Goal: Find specific page/section: Find specific page/section

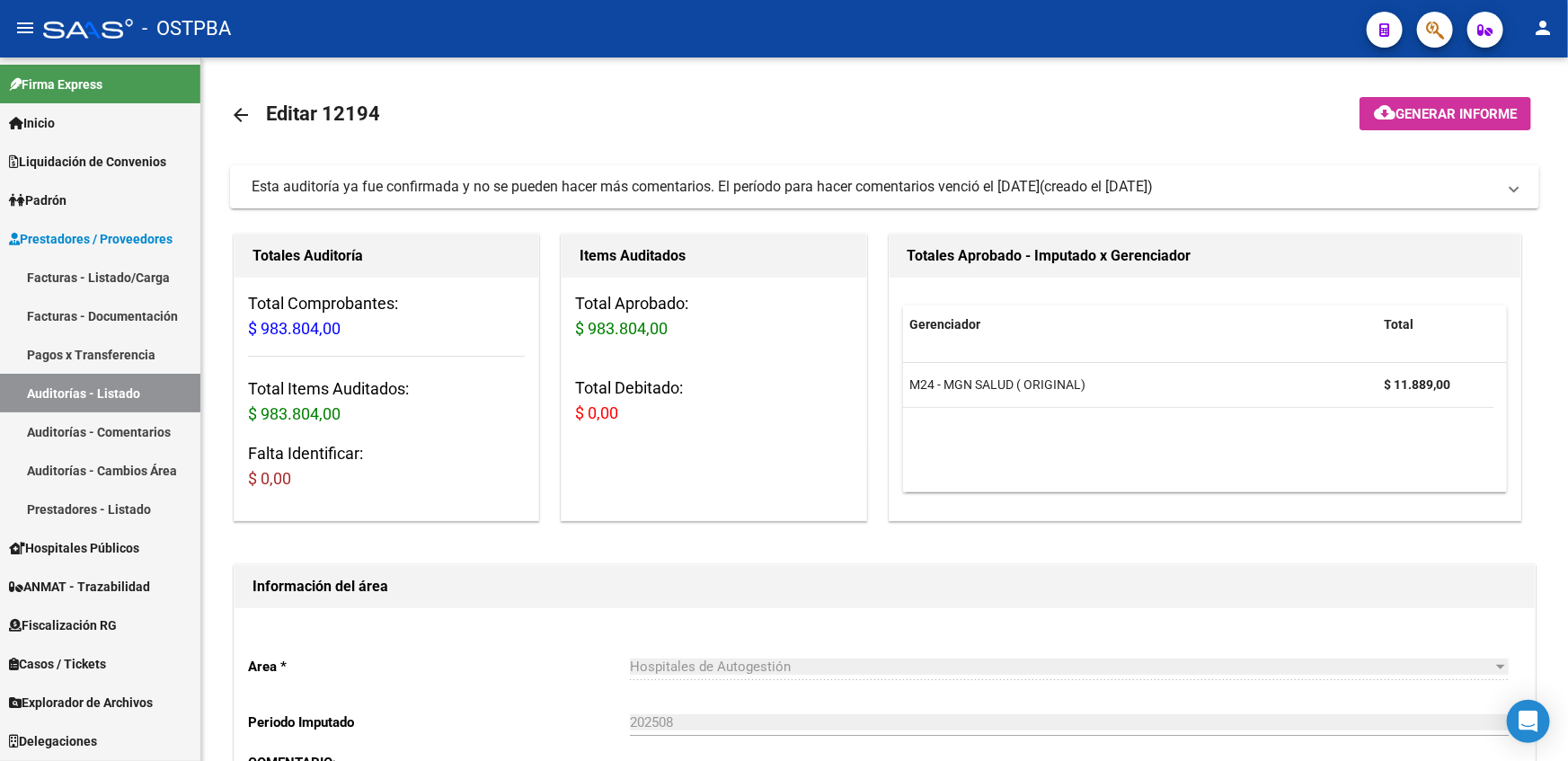
click at [83, 701] on span "Explorador de Archivos" at bounding box center [81, 702] width 144 height 20
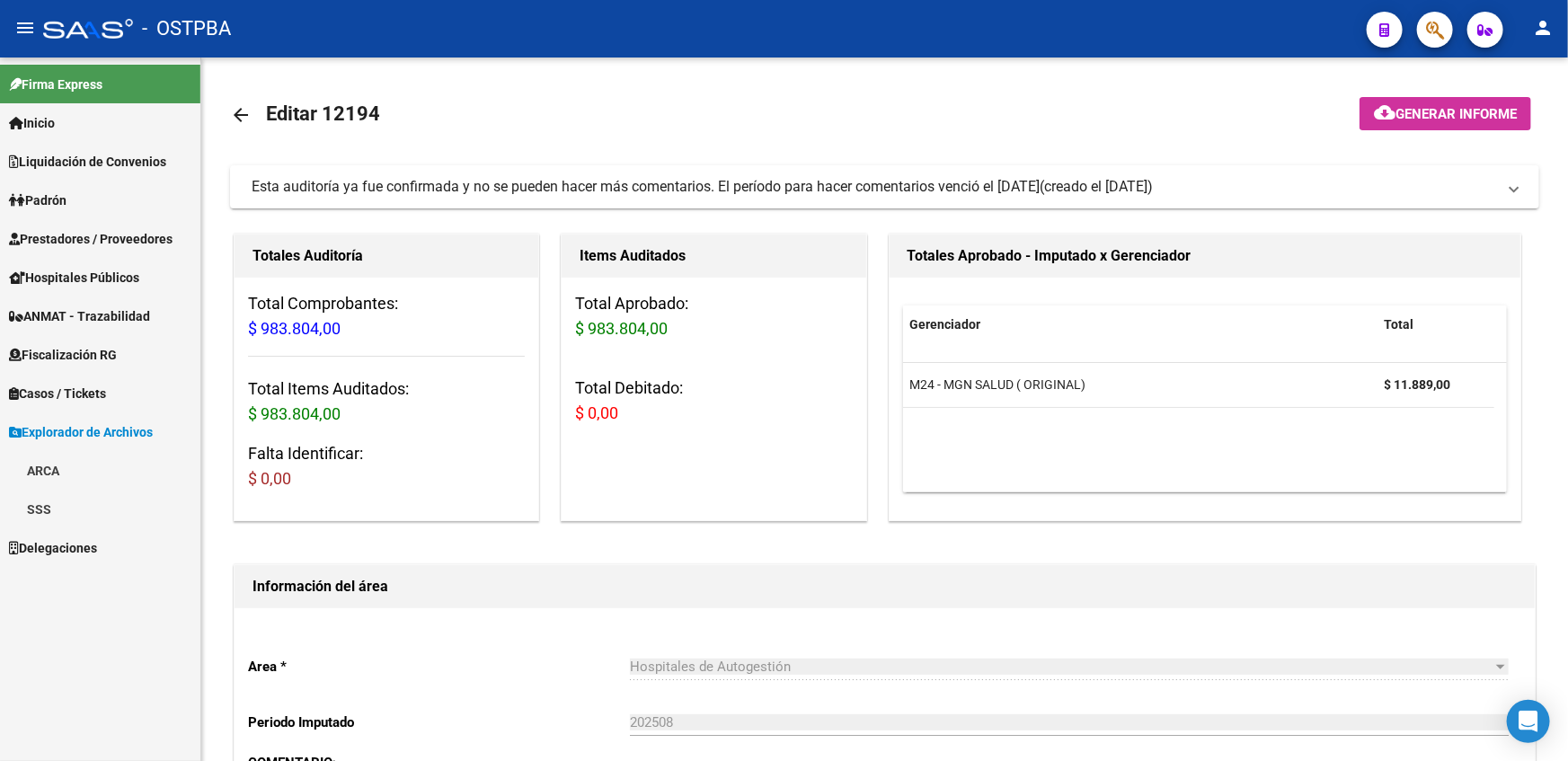
click at [126, 460] on link "ARCA" at bounding box center [99, 470] width 200 height 39
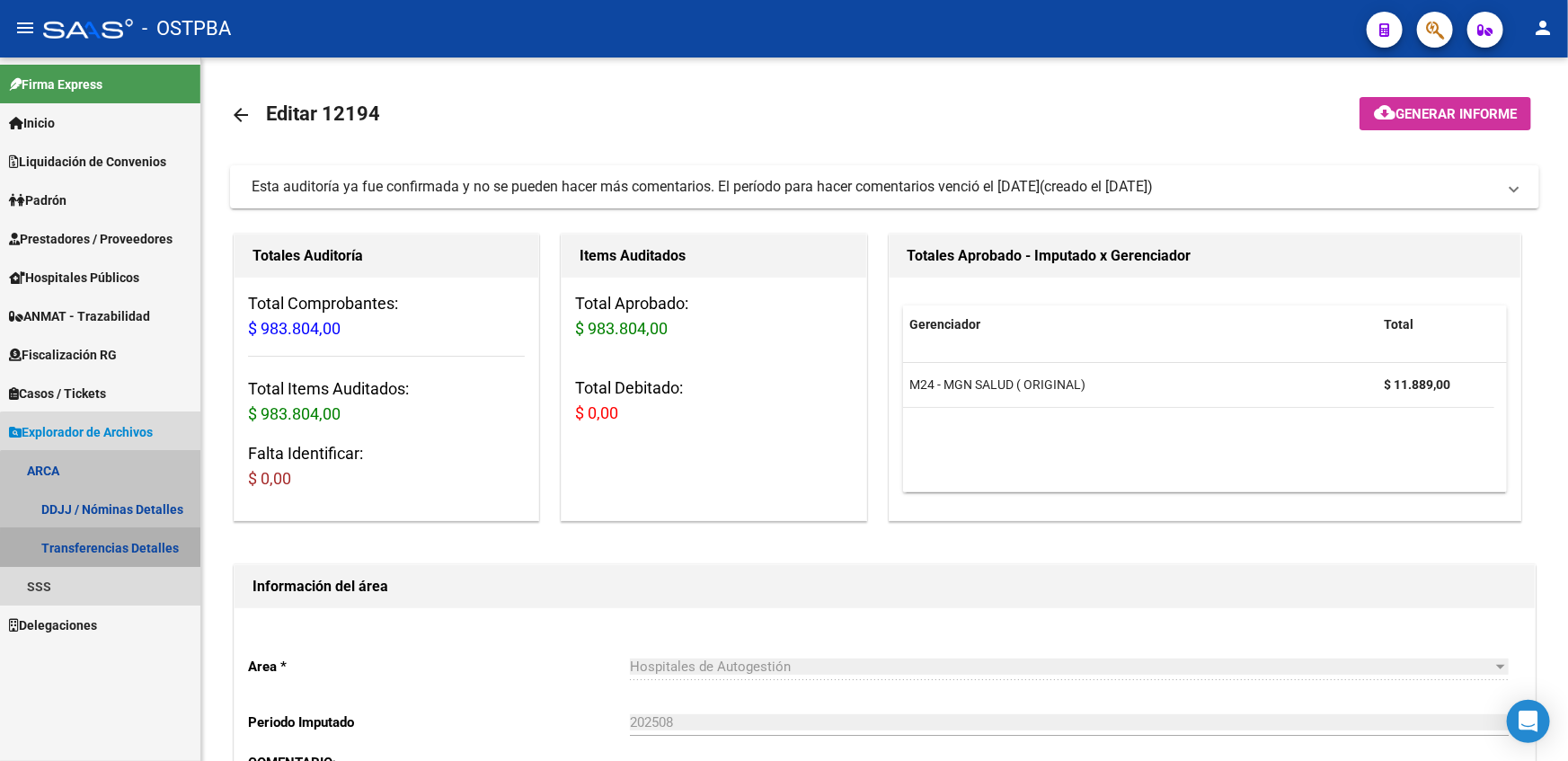
click at [125, 553] on link "Transferencias Detalles" at bounding box center [99, 548] width 200 height 39
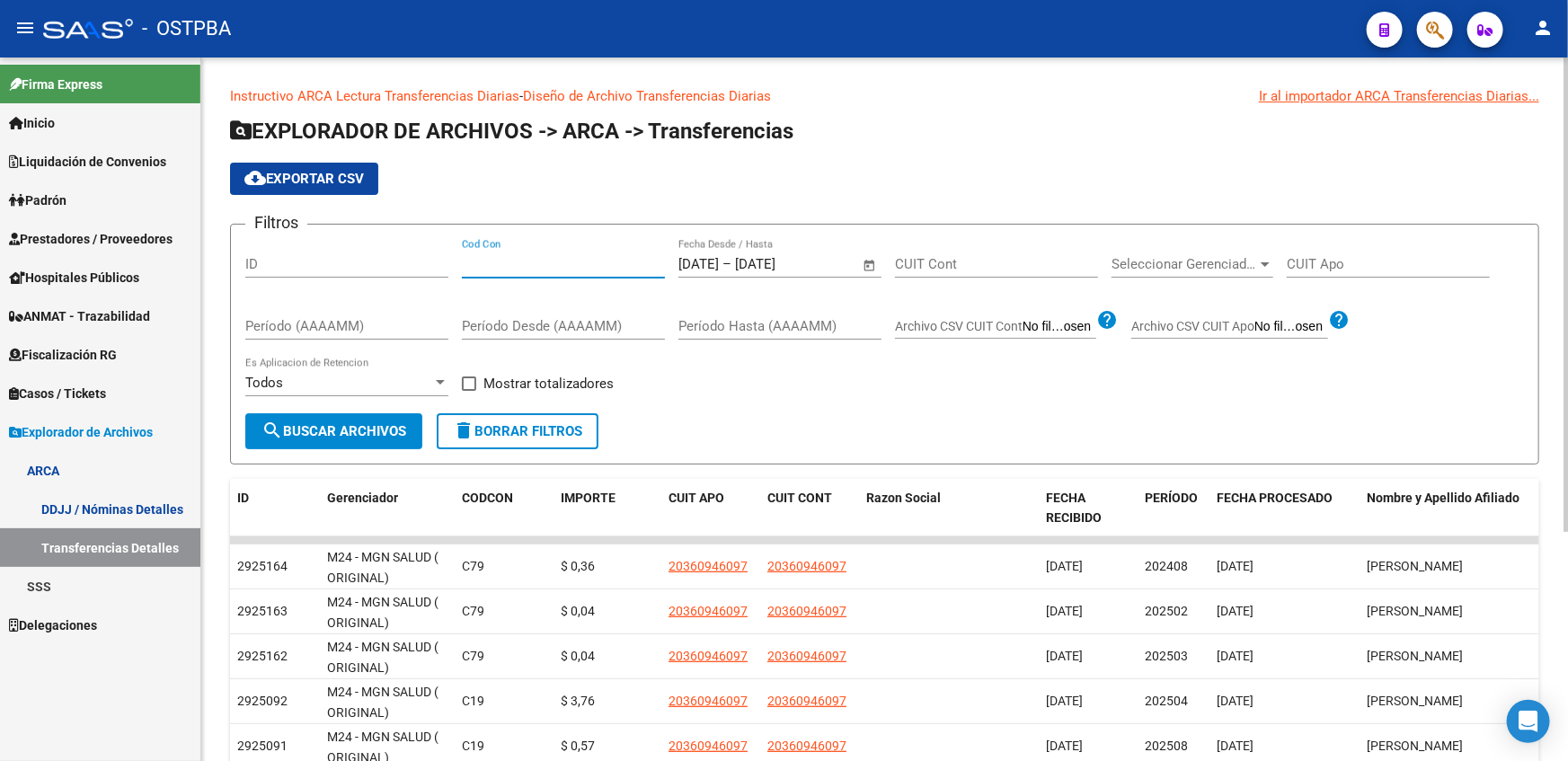
click at [595, 261] on input "Cod Con" at bounding box center [563, 263] width 203 height 16
type input "seo"
click at [1233, 257] on span "Seleccionar Gerenciador" at bounding box center [1184, 263] width 146 height 16
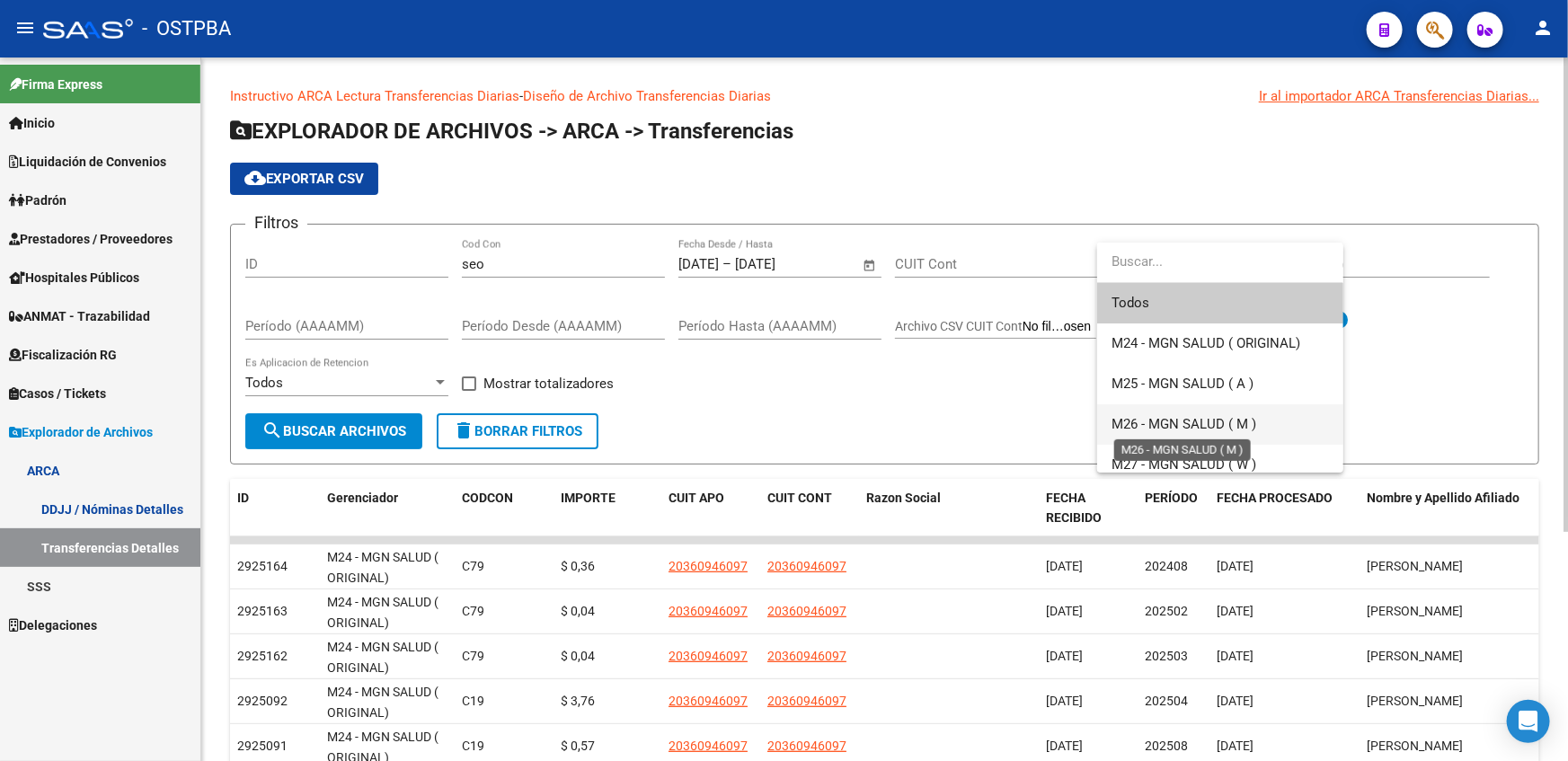
click at [1159, 420] on span "M26 - MGN SALUD ( M )" at bounding box center [1183, 424] width 145 height 16
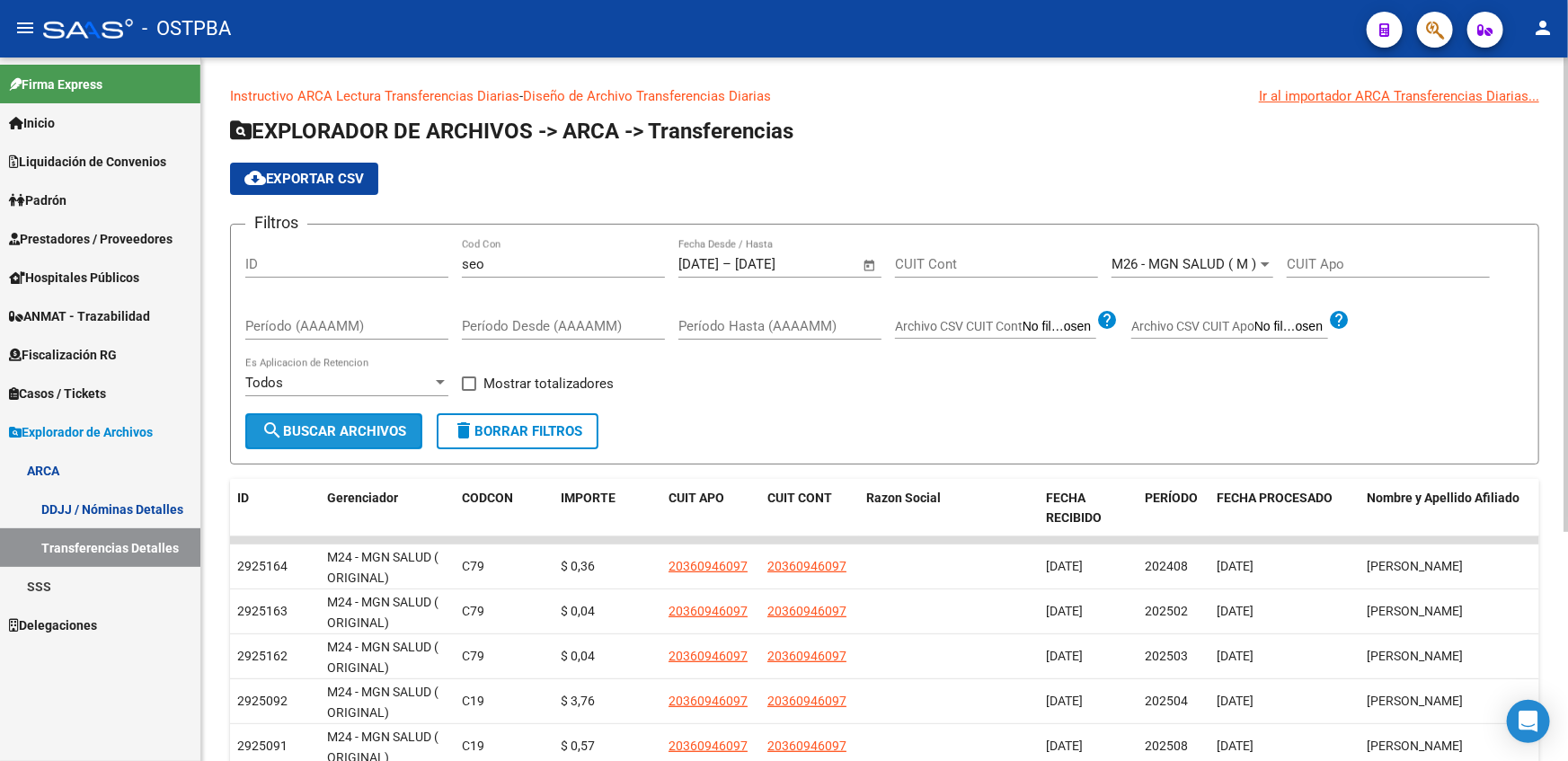
click at [344, 430] on span "search Buscar Archivos" at bounding box center [333, 431] width 145 height 16
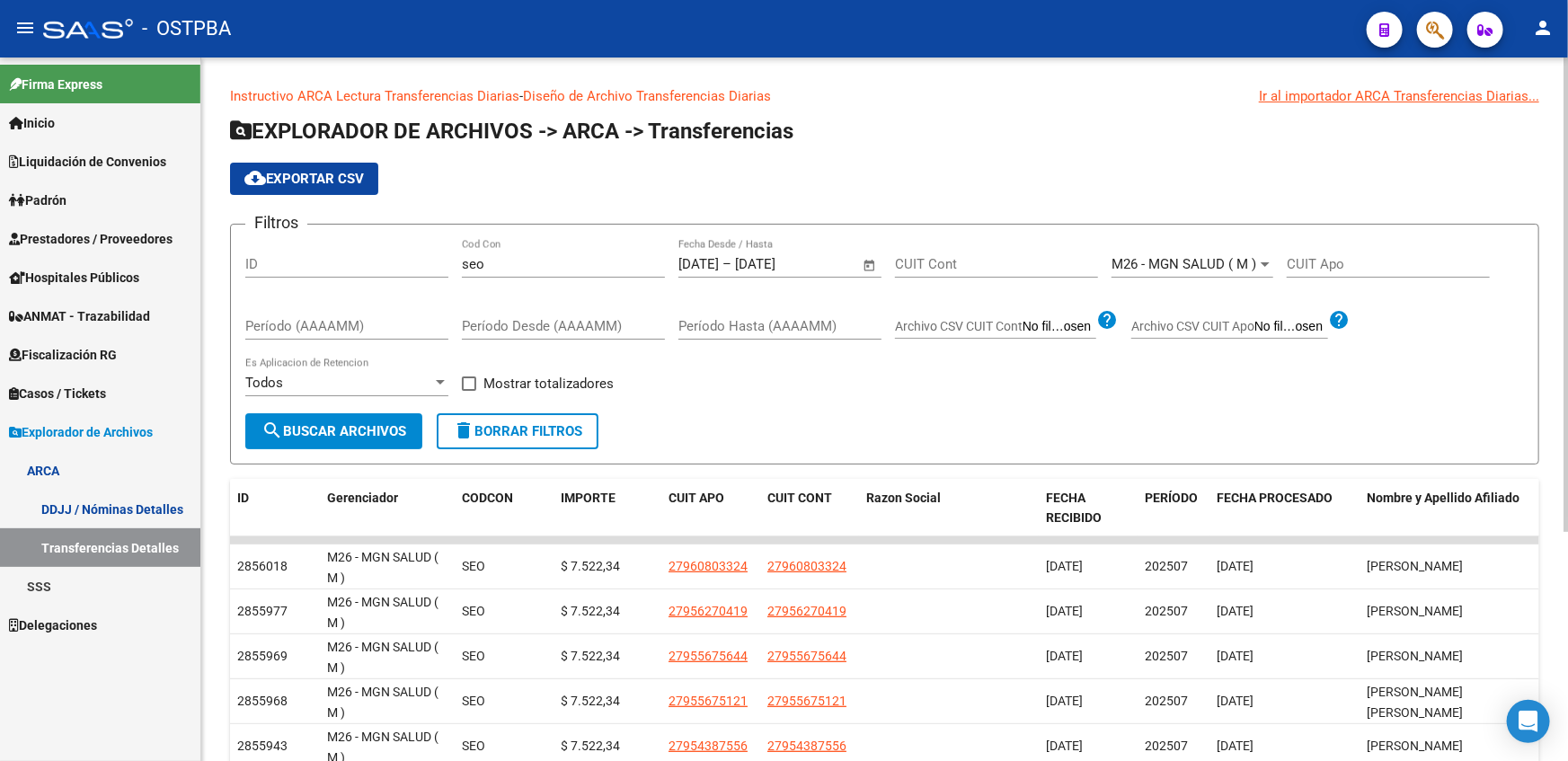
click at [467, 379] on span at bounding box center [468, 383] width 14 height 14
click at [468, 390] on input "Mostrar totalizadores" at bounding box center [468, 390] width 1 height 1
checkbox input "true"
click at [351, 435] on span "search Buscar Archivos" at bounding box center [333, 431] width 145 height 16
